Goal: Communication & Community: Share content

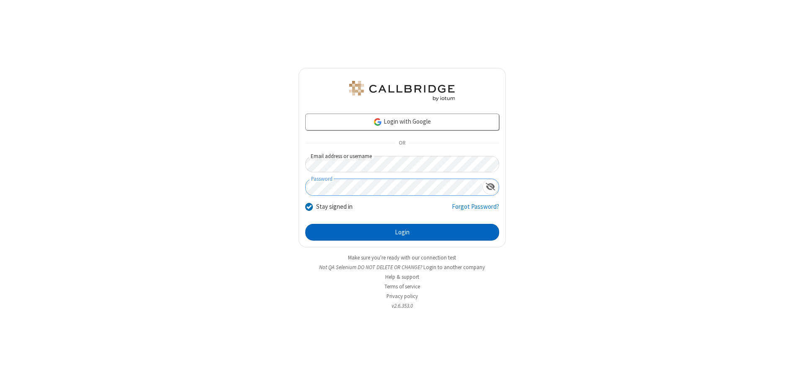
click at [402, 232] on button "Login" at bounding box center [402, 232] width 194 height 17
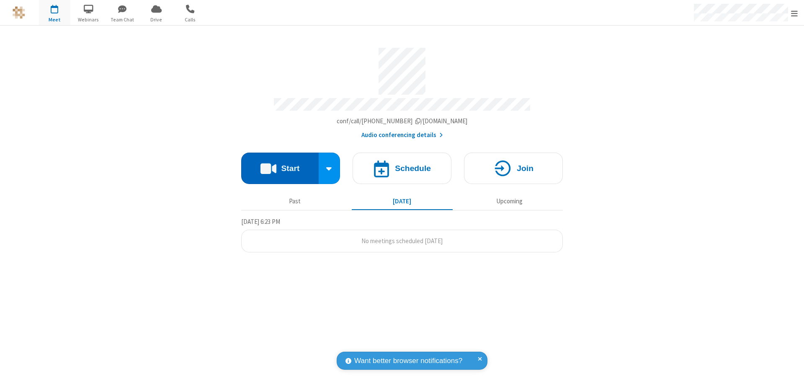
click at [280, 164] on button "Start" at bounding box center [280, 168] width 78 height 31
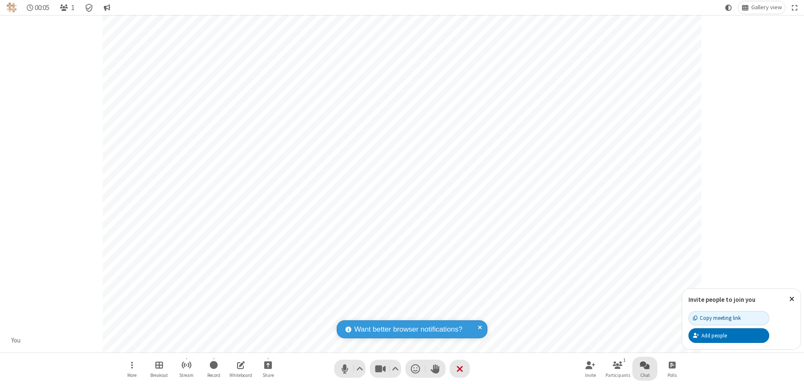
click at [645, 365] on span "Open chat" at bounding box center [645, 364] width 10 height 10
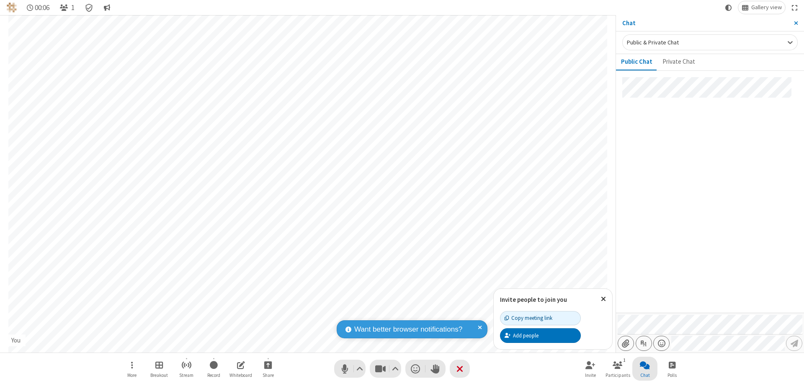
type input "C:\fakepath\doc_test.docx"
